Goal: Task Accomplishment & Management: Manage account settings

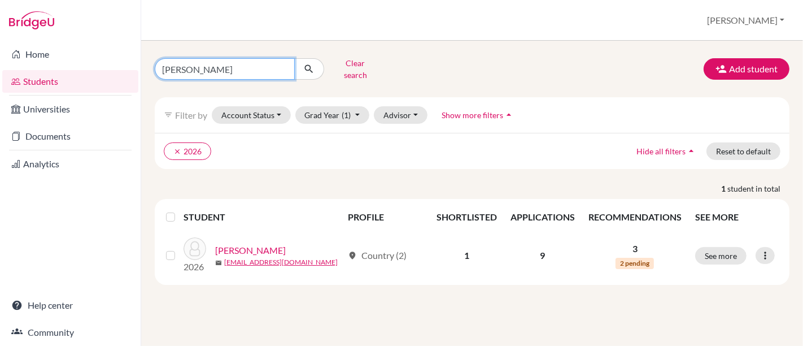
click at [276, 71] on input "pedro paiva" at bounding box center [225, 68] width 140 height 21
drag, startPoint x: 263, startPoint y: 72, endPoint x: 23, endPoint y: 42, distance: 241.9
click at [23, 42] on div "Home Students Universities Documents Analytics Help center Community Students o…" at bounding box center [401, 173] width 803 height 346
type input "blackman"
click button "submit" at bounding box center [309, 68] width 30 height 21
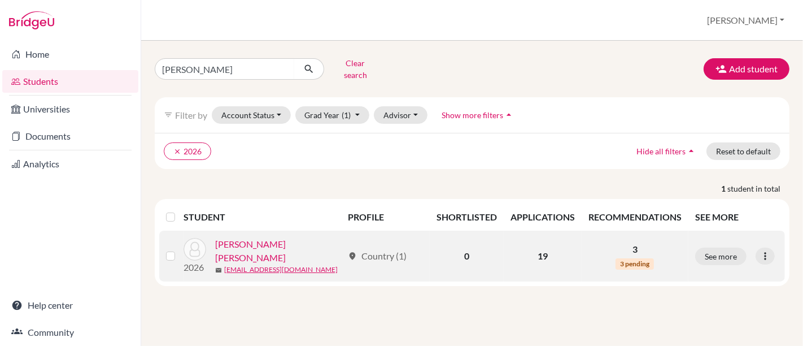
click at [286, 237] on link "[PERSON_NAME] [PERSON_NAME]" at bounding box center [279, 250] width 128 height 27
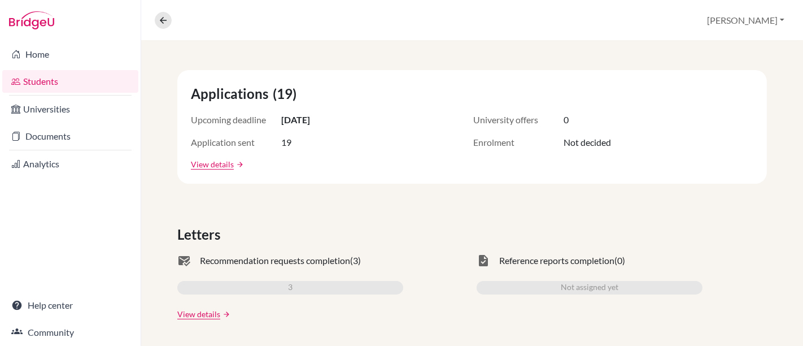
scroll to position [251, 0]
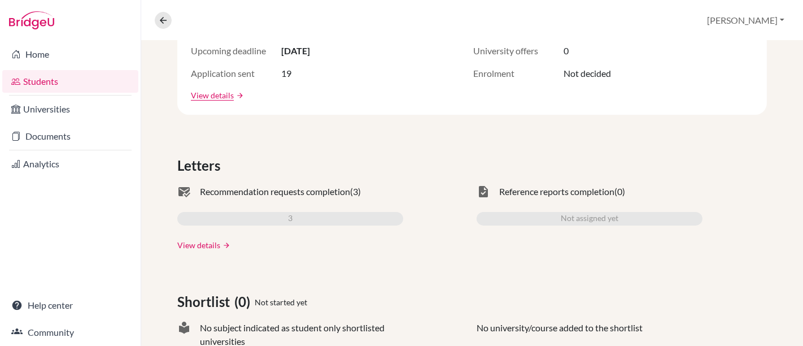
click at [206, 247] on link "View details" at bounding box center [198, 245] width 43 height 12
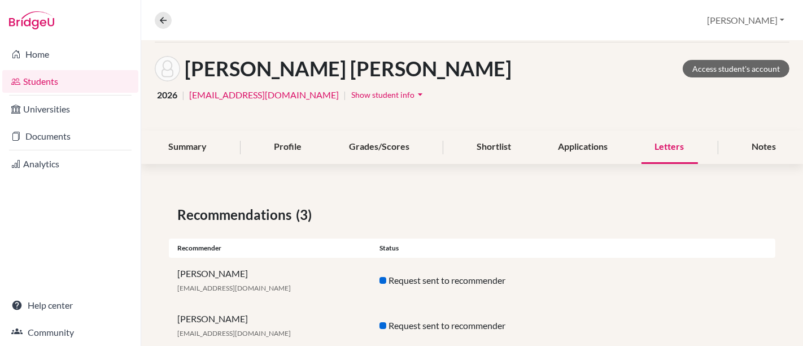
scroll to position [121, 0]
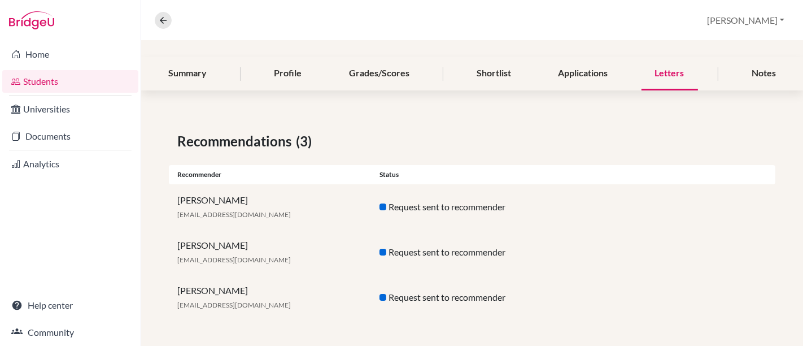
click at [40, 86] on link "Students" at bounding box center [70, 81] width 136 height 23
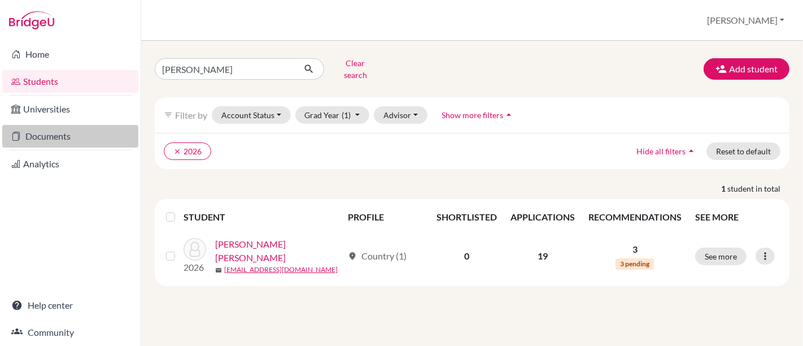
click at [46, 133] on link "Documents" at bounding box center [70, 136] width 136 height 23
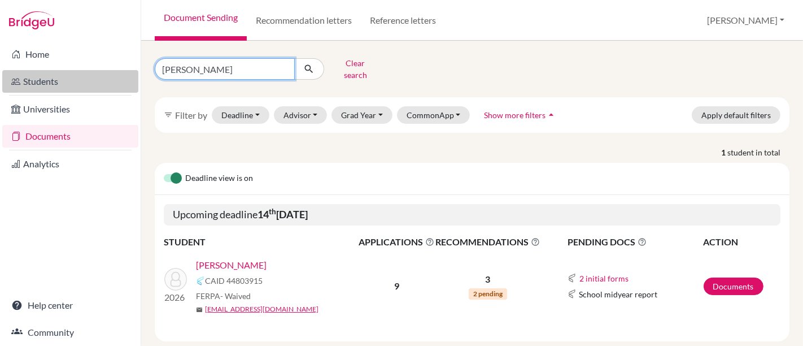
drag, startPoint x: 215, startPoint y: 66, endPoint x: 123, endPoint y: 72, distance: 92.3
click at [123, 72] on div "Home Students Universities Documents Analytics Help center Community Document S…" at bounding box center [401, 173] width 803 height 346
click at [294, 58] on button "submit" at bounding box center [309, 68] width 30 height 21
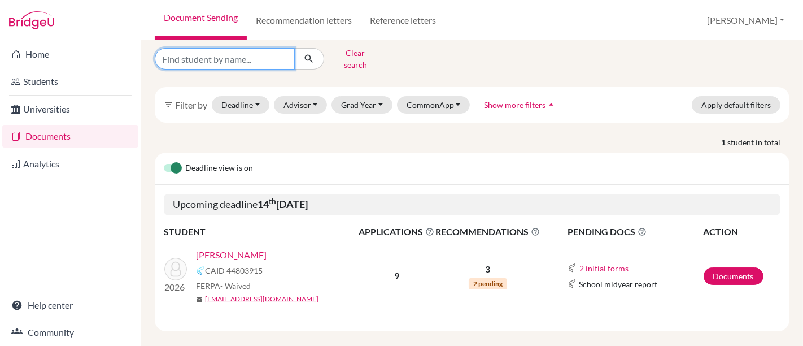
scroll to position [13, 0]
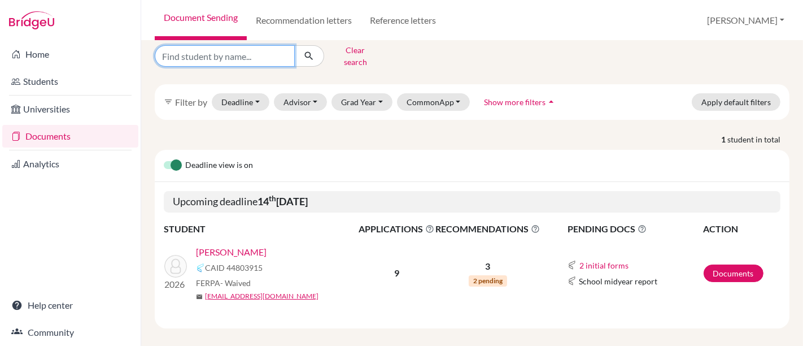
click at [294, 45] on button "submit" at bounding box center [309, 55] width 30 height 21
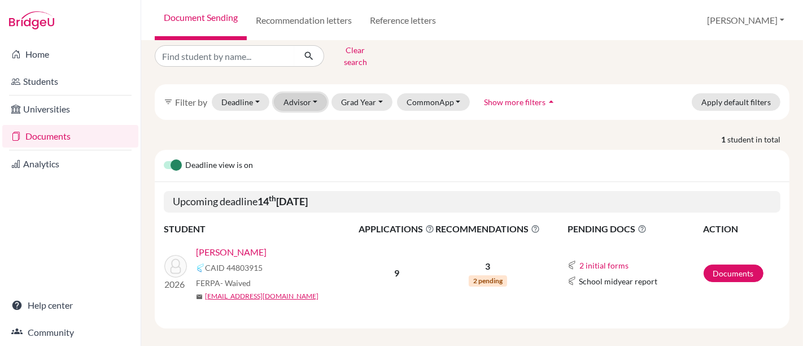
click at [307, 93] on button "Advisor" at bounding box center [301, 102] width 54 height 18
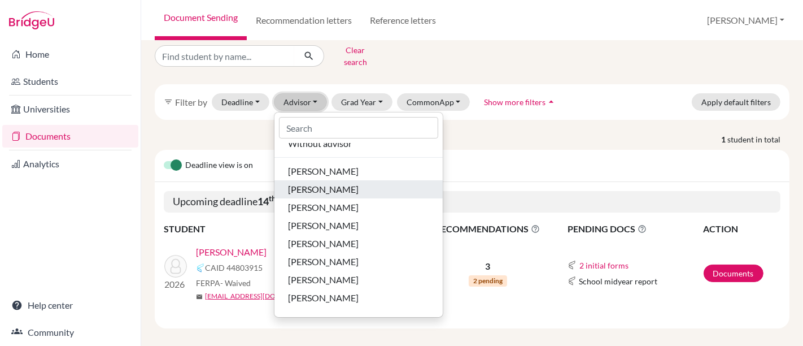
scroll to position [0, 0]
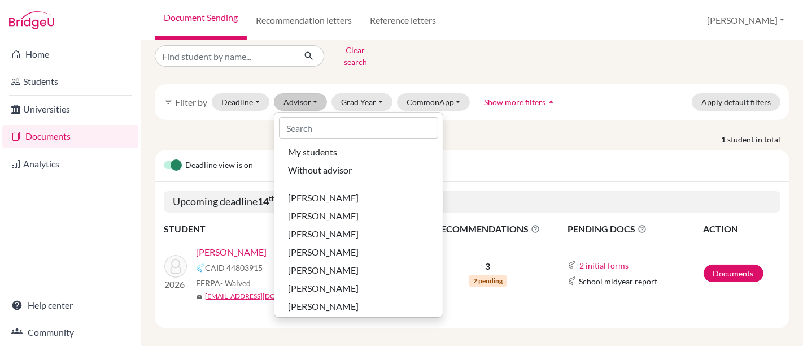
click at [496, 117] on div "Clear search filter_list Filter by Deadline - Select a date range Or double cli…" at bounding box center [472, 184] width 635 height 287
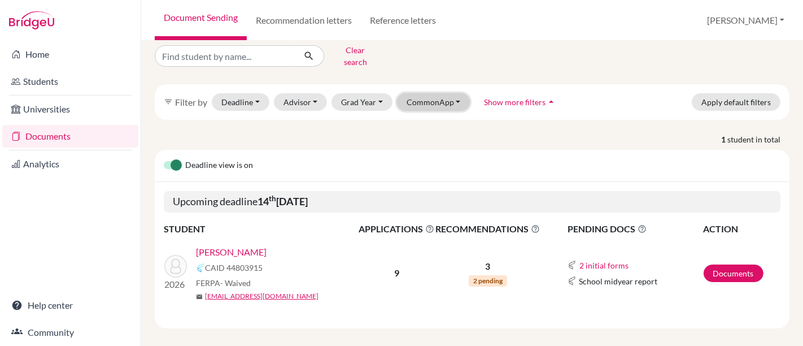
click at [452, 100] on button "CommonApp" at bounding box center [433, 102] width 73 height 18
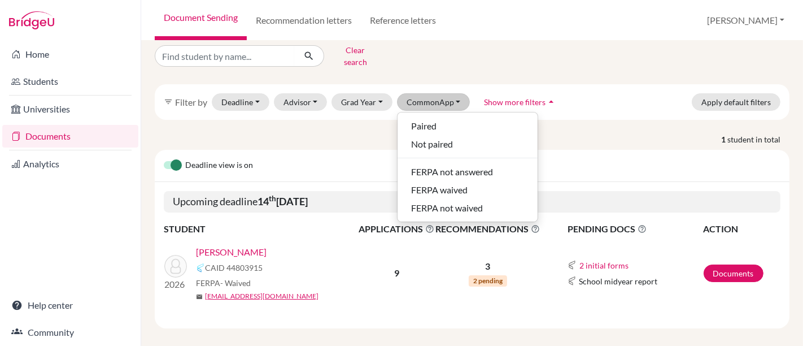
click at [558, 116] on div "Clear search filter_list Filter by Deadline - Select a date range Or double cli…" at bounding box center [472, 184] width 635 height 287
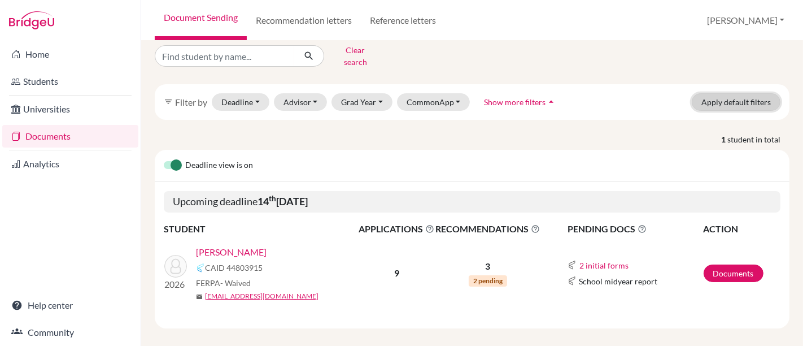
click at [705, 94] on button "Apply default filters" at bounding box center [736, 102] width 89 height 18
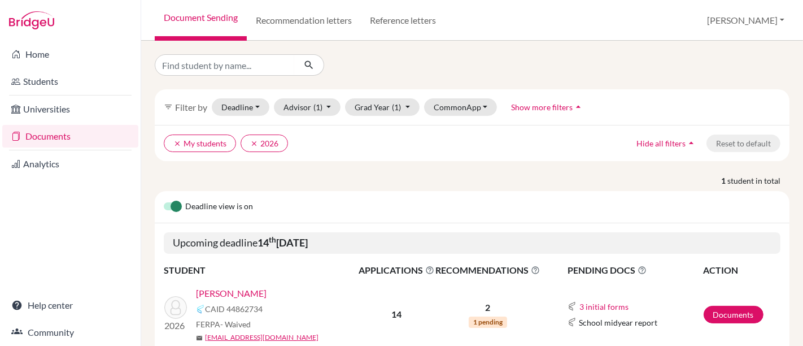
scroll to position [49, 0]
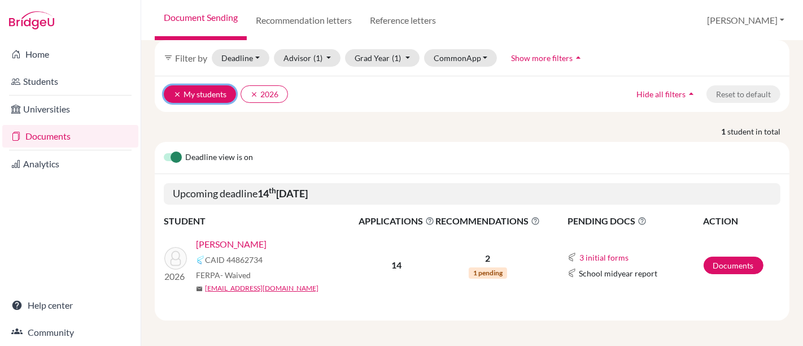
click at [174, 86] on button "clear My students" at bounding box center [200, 94] width 72 height 18
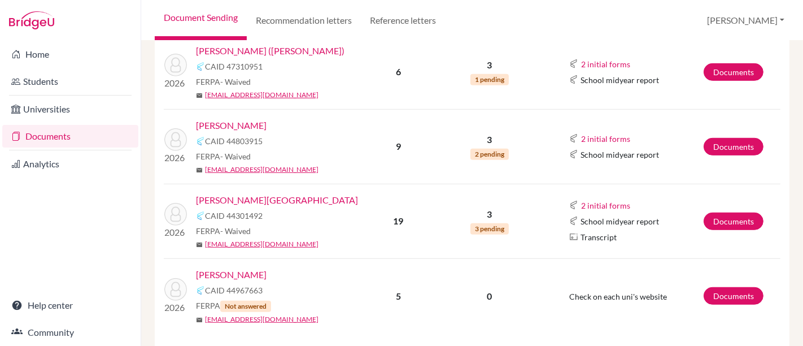
scroll to position [565, 0]
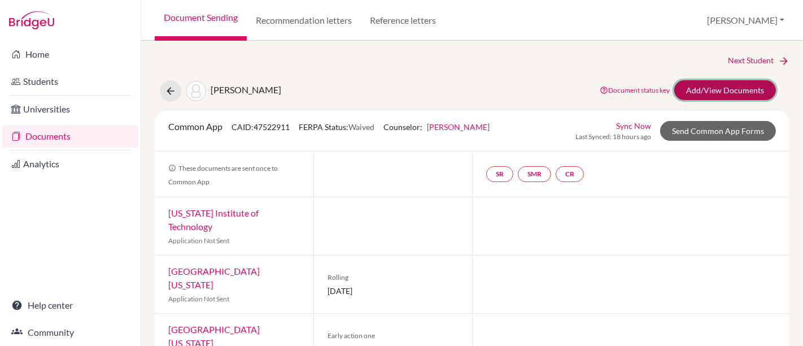
click at [701, 88] on link "Add/View Documents" at bounding box center [726, 90] width 102 height 20
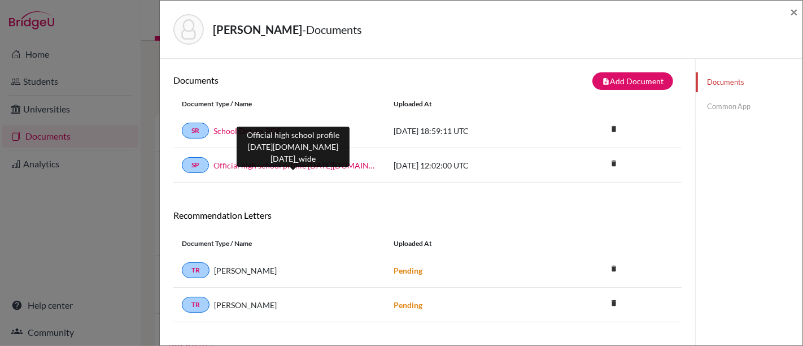
click at [287, 166] on link "Official high school profile 2024-2025.school_wide" at bounding box center [295, 165] width 163 height 12
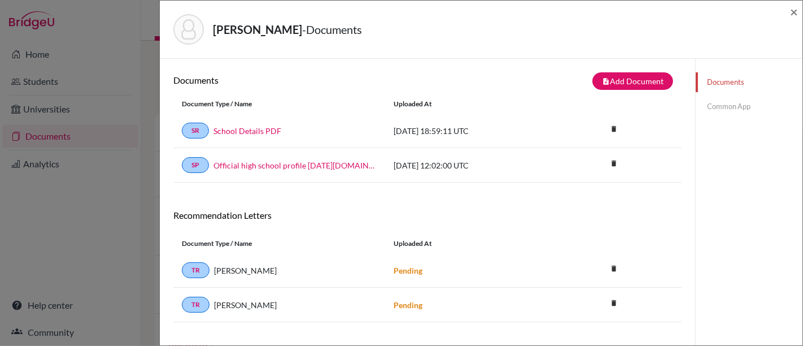
scroll to position [59, 0]
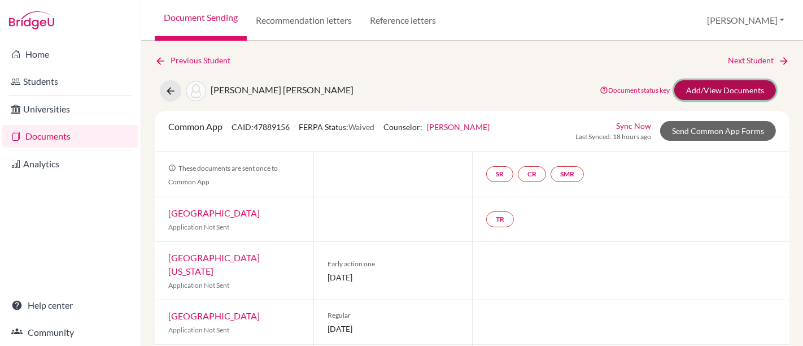
click at [748, 91] on link "Add/View Documents" at bounding box center [726, 90] width 102 height 20
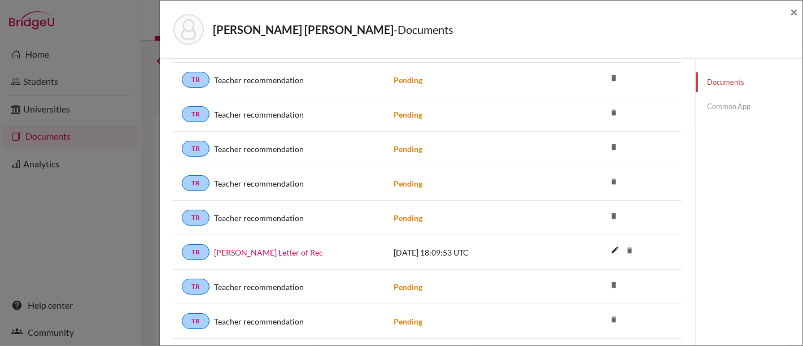
scroll to position [314, 0]
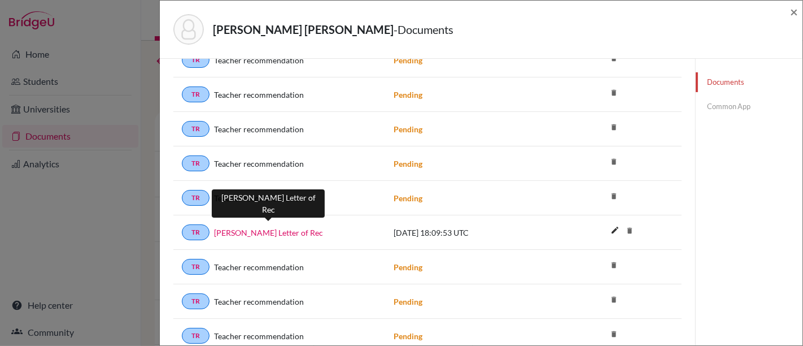
click at [294, 231] on link "Thomas Blackman Letter of Rec" at bounding box center [268, 233] width 109 height 12
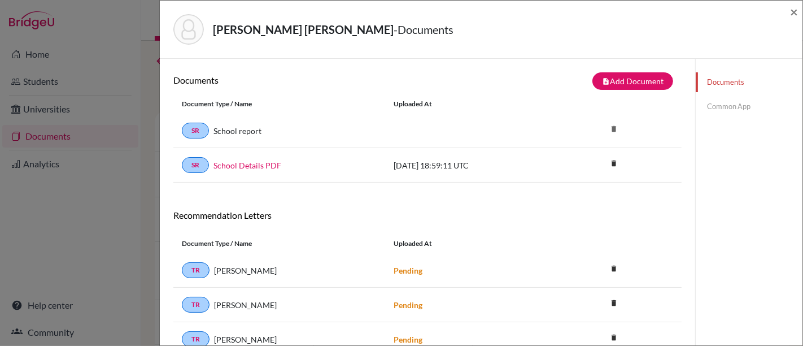
scroll to position [63, 0]
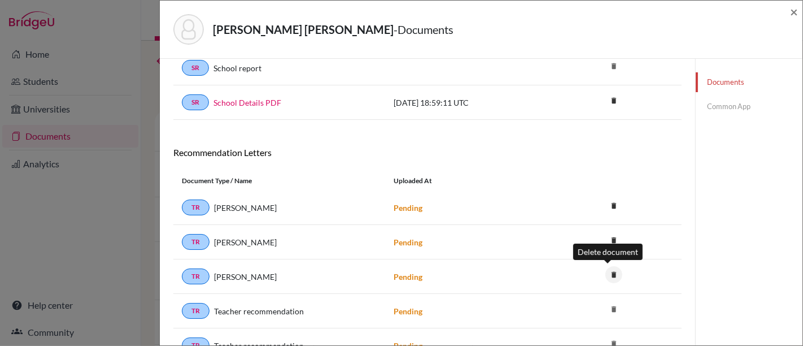
click at [609, 273] on icon "delete" at bounding box center [614, 274] width 17 height 17
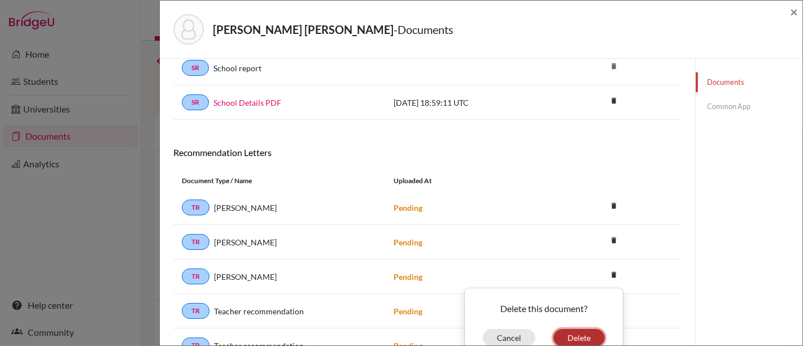
click at [586, 334] on button "Delete" at bounding box center [579, 338] width 51 height 18
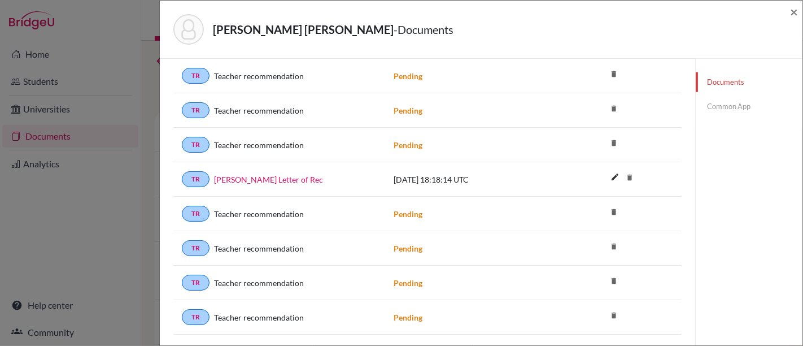
scroll to position [1141, 0]
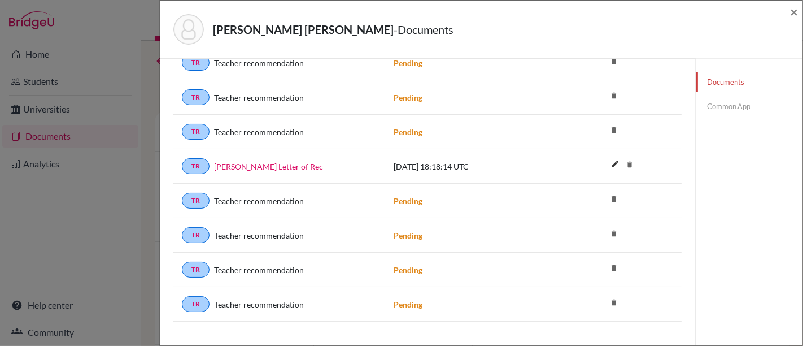
click at [606, 190] on icon "delete" at bounding box center [614, 198] width 17 height 17
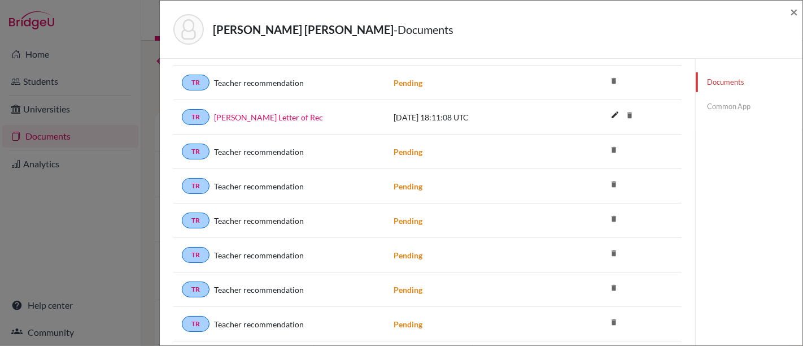
scroll to position [764, 0]
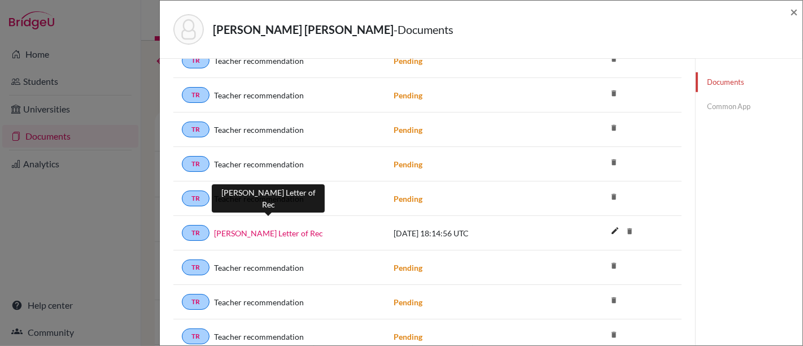
click at [305, 227] on link "Thomas Blackman Letter of Rec" at bounding box center [268, 233] width 109 height 12
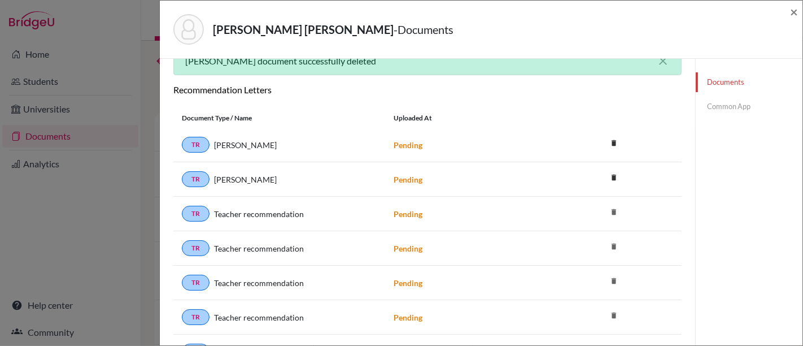
scroll to position [136, 0]
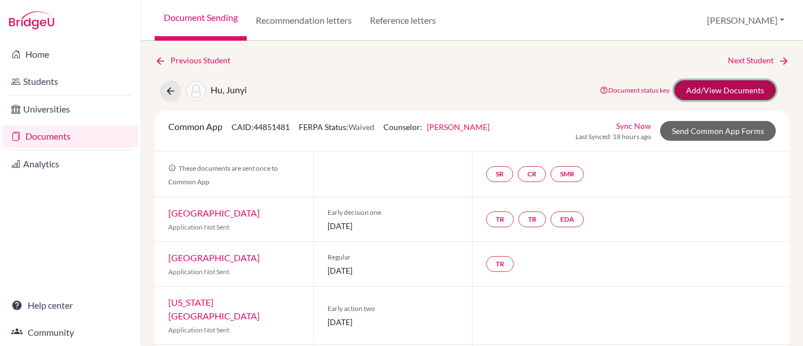
click at [711, 88] on link "Add/View Documents" at bounding box center [726, 90] width 102 height 20
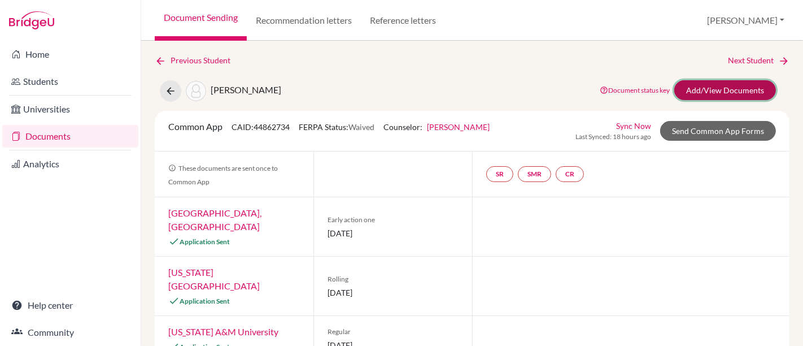
click at [713, 83] on link "Add/View Documents" at bounding box center [726, 90] width 102 height 20
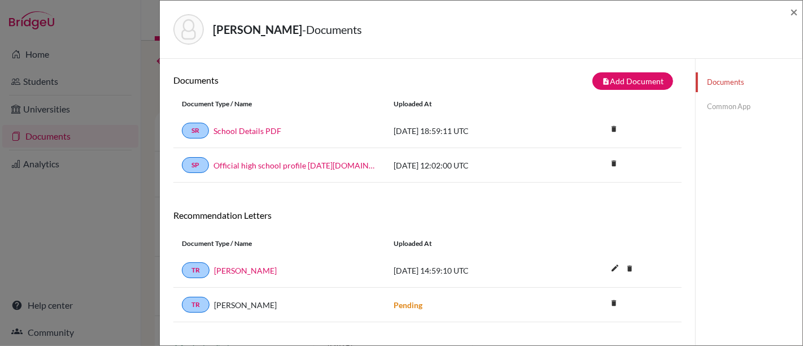
scroll to position [59, 0]
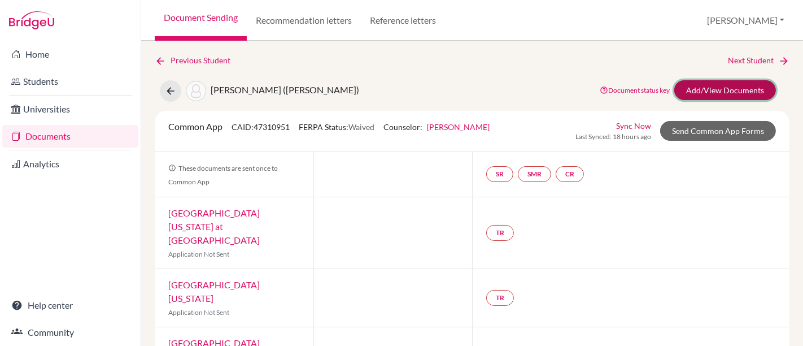
click at [693, 90] on link "Add/View Documents" at bounding box center [726, 90] width 102 height 20
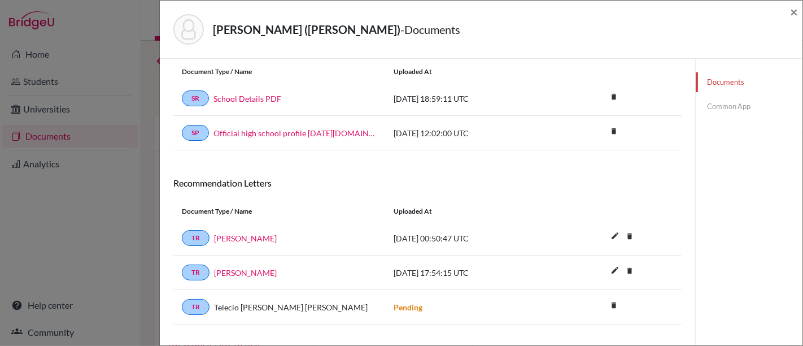
scroll to position [59, 0]
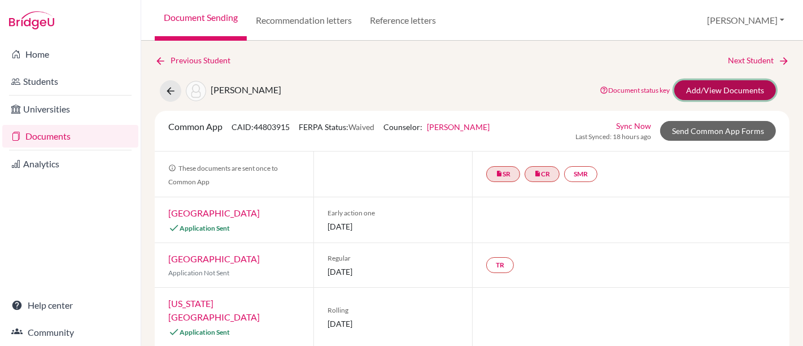
click at [710, 91] on link "Add/View Documents" at bounding box center [726, 90] width 102 height 20
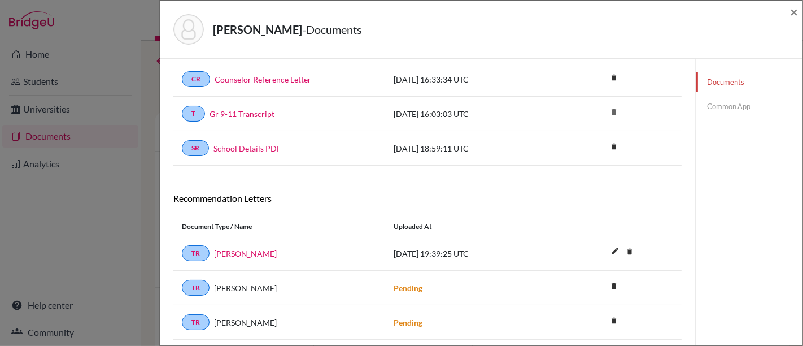
scroll to position [185, 0]
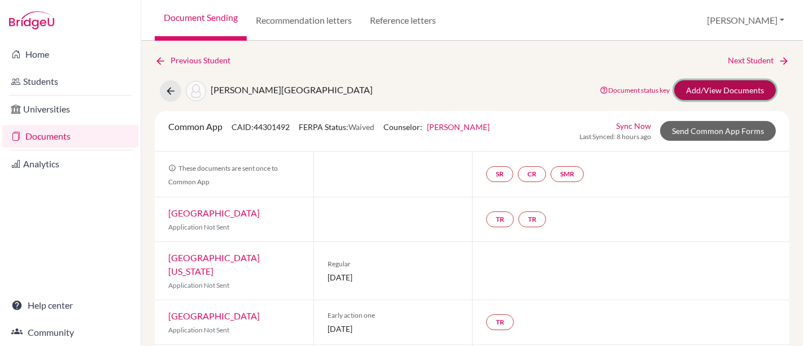
click at [685, 89] on link "Add/View Documents" at bounding box center [726, 90] width 102 height 20
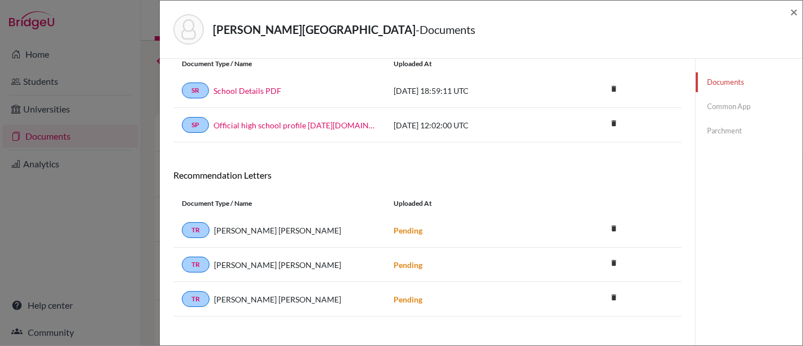
scroll to position [59, 0]
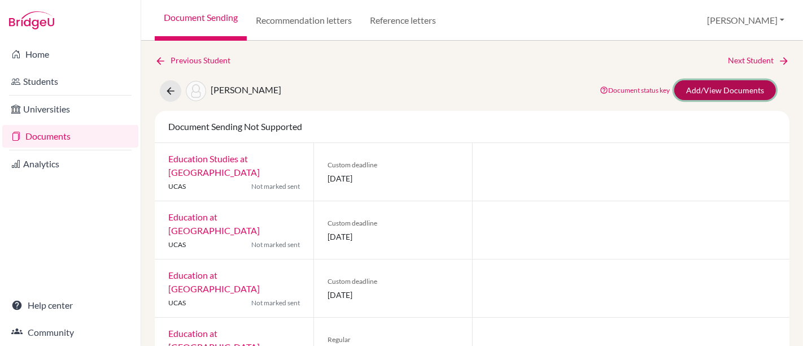
click at [692, 89] on link "Add/View Documents" at bounding box center [726, 90] width 102 height 20
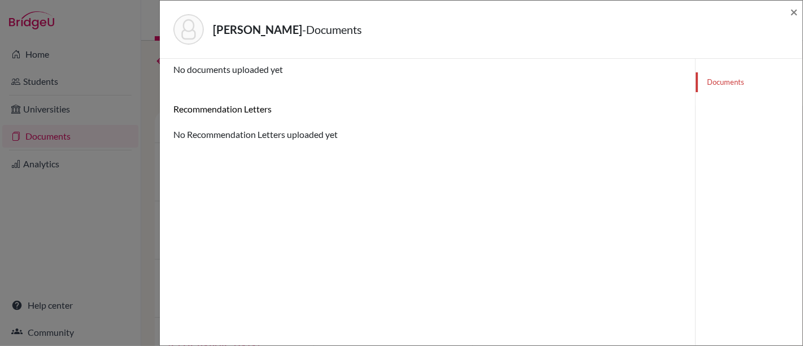
scroll to position [59, 0]
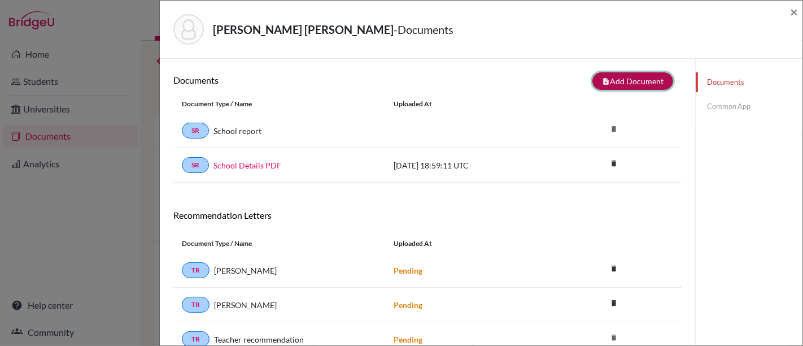
click at [626, 81] on button "note_add Add Document" at bounding box center [633, 81] width 81 height 18
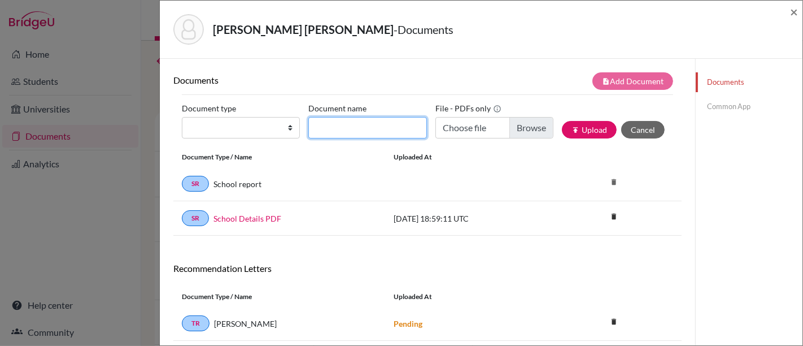
click at [316, 125] on input "Document name" at bounding box center [367, 127] width 118 height 21
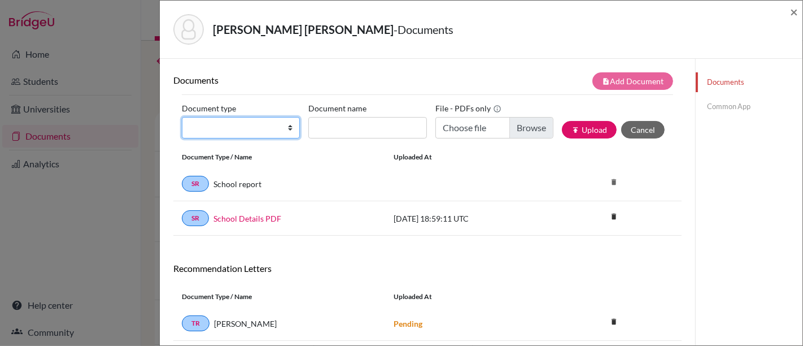
click at [263, 132] on select "Change explanation for Common App reports Counselor recommendation Internationa…" at bounding box center [241, 127] width 118 height 21
select select "5"
click at [182, 117] on select "Change explanation for Common App reports Counselor recommendation Internationa…" at bounding box center [241, 127] width 118 height 21
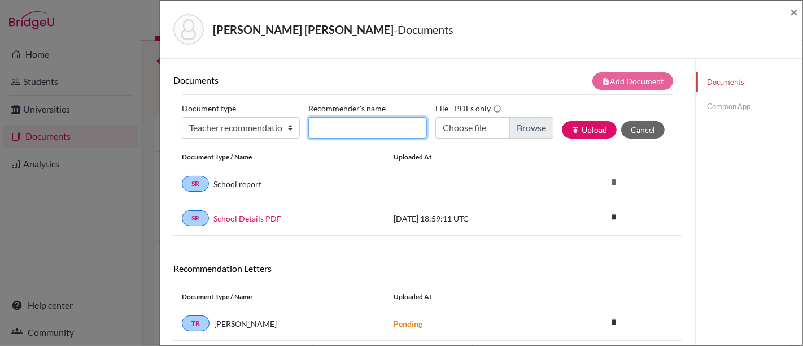
click at [362, 129] on input "Recommender's name" at bounding box center [367, 127] width 118 height 21
